Goal: Task Accomplishment & Management: Manage account settings

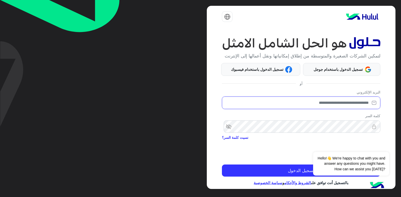
click at [330, 109] on input "email" at bounding box center [301, 102] width 158 height 13
type input "*"
type input "**********"
click at [222, 165] on button "تسجيل الدخول" at bounding box center [301, 171] width 158 height 12
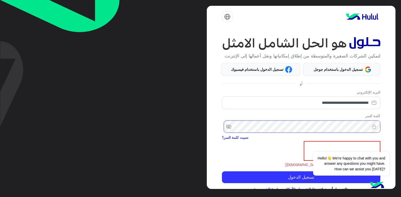
click at [222, 171] on button "تسجيل الدخول" at bounding box center [301, 177] width 158 height 12
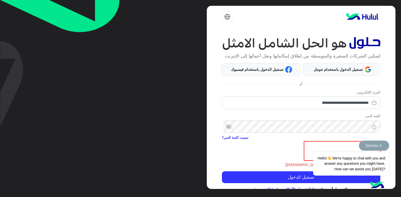
click at [384, 155] on span "Hello!👋 We're happy to chat with you and answer any questions you might have. H…" at bounding box center [351, 164] width 76 height 24
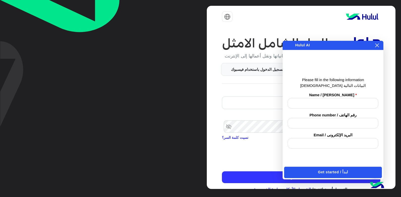
click at [378, 44] on icon at bounding box center [377, 45] width 4 height 4
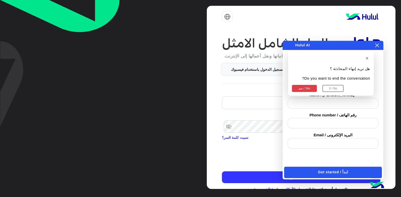
click at [307, 89] on button "نعم / Yes" at bounding box center [304, 88] width 25 height 7
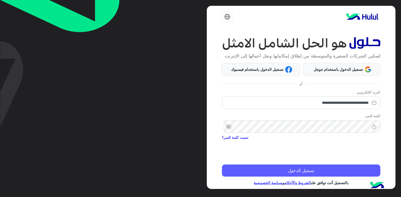
click at [356, 177] on button "تسجيل الدخول" at bounding box center [301, 171] width 158 height 12
